Goal: Find specific page/section: Locate a particular part of the current website

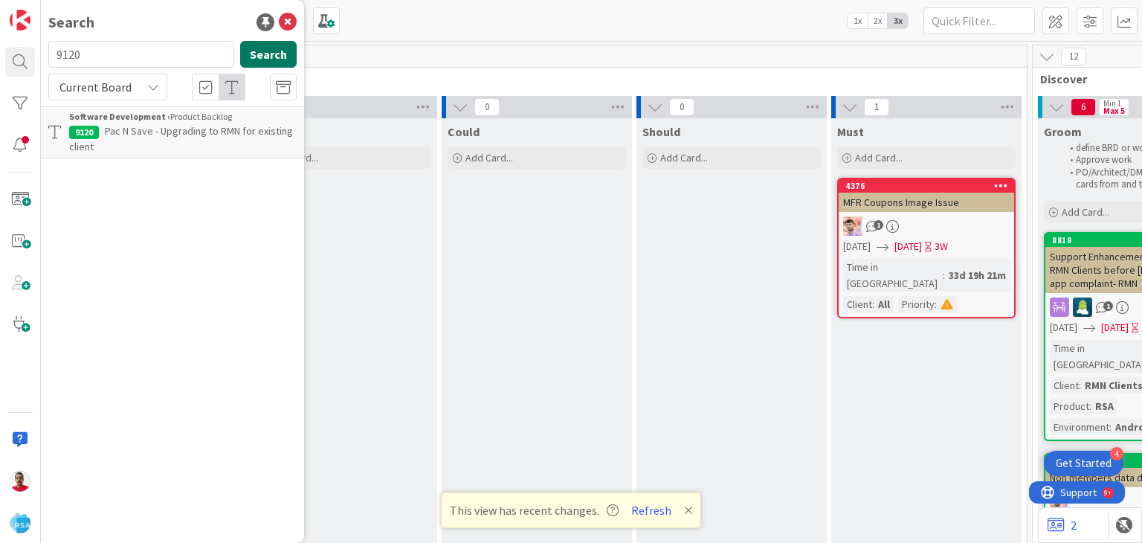
click at [264, 56] on button "Search" at bounding box center [268, 54] width 56 height 27
click at [256, 53] on button "Search" at bounding box center [268, 54] width 56 height 27
click at [106, 57] on input "9120" at bounding box center [141, 54] width 186 height 27
type input "9118"
click at [138, 119] on b "Software Development ›" at bounding box center [119, 116] width 101 height 11
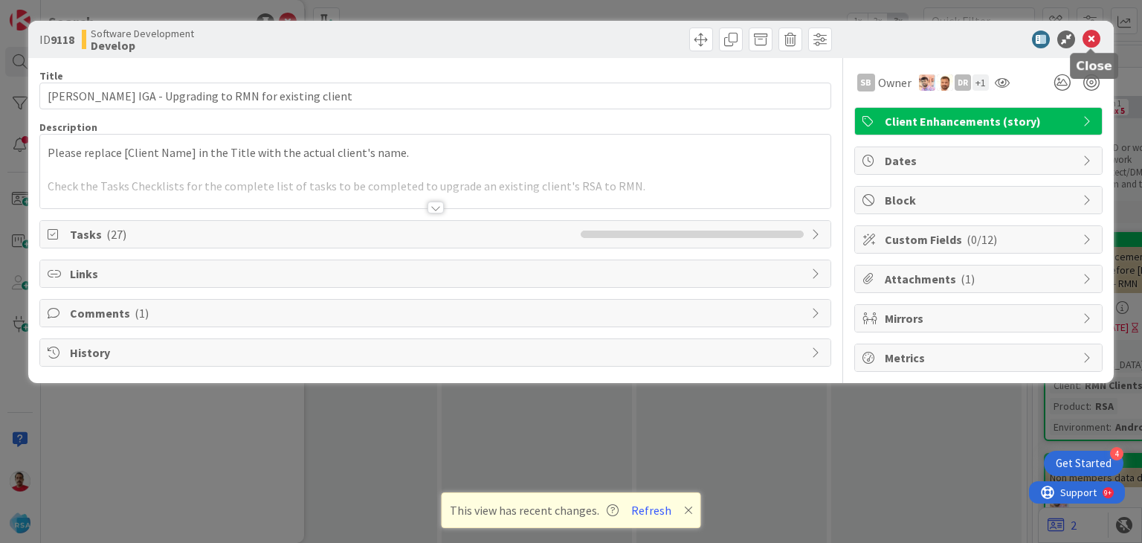
click at [1093, 36] on icon at bounding box center [1091, 39] width 18 height 18
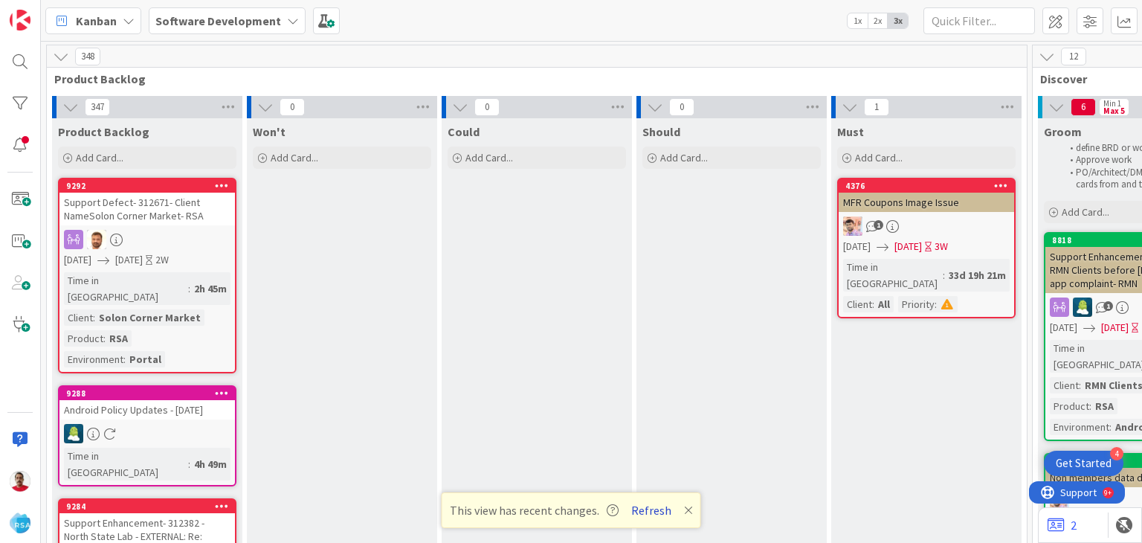
click at [645, 514] on button "Refresh" at bounding box center [651, 509] width 51 height 19
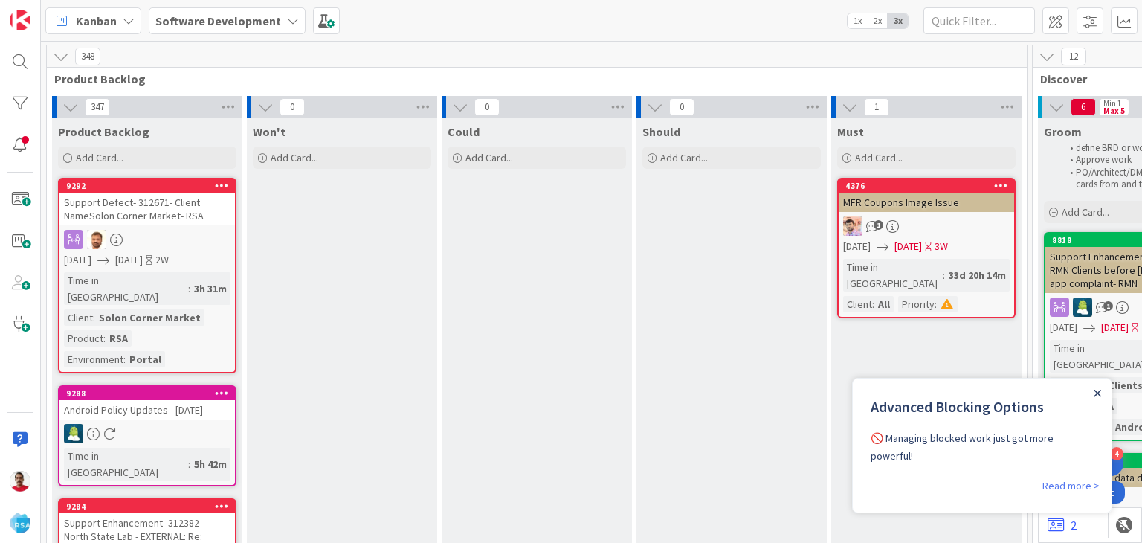
click at [1096, 392] on icon "Close Announcement" at bounding box center [1096, 393] width 7 height 7
